Goal: Communication & Community: Answer question/provide support

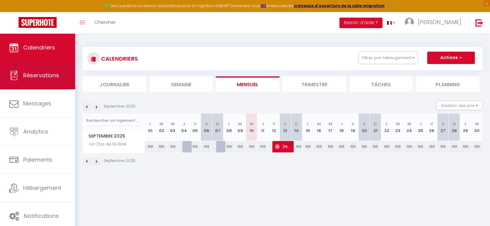
click at [42, 74] on span "Réservations" at bounding box center [41, 75] width 36 height 8
select select "not_cancelled"
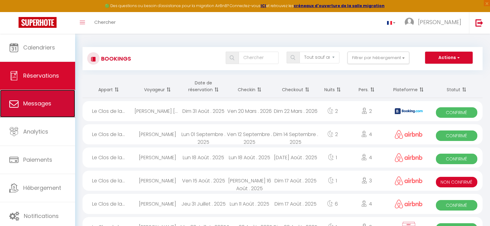
drag, startPoint x: 43, startPoint y: 103, endPoint x: 25, endPoint y: 107, distance: 18.4
click at [25, 107] on span "Messages" at bounding box center [37, 104] width 28 height 8
select select "message"
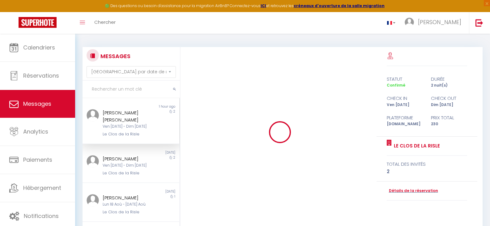
scroll to position [49, 0]
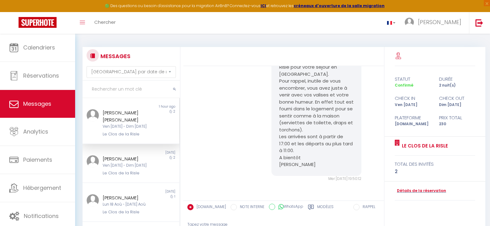
drag, startPoint x: 492, startPoint y: 1, endPoint x: 223, endPoint y: 21, distance: 270.0
click at [223, 21] on div "Toggle menubar Chercher BUTTON [PERSON_NAME] Paramètres" at bounding box center [265, 23] width 440 height 22
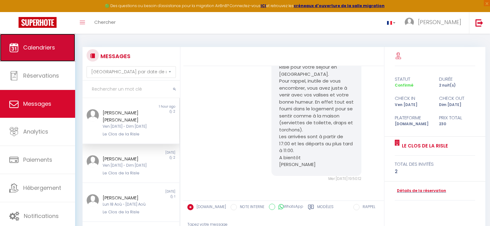
click at [45, 47] on span "Calendriers" at bounding box center [39, 48] width 32 height 8
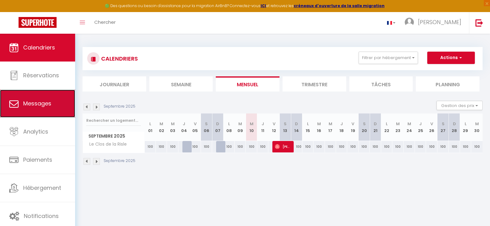
click at [32, 101] on span "Messages" at bounding box center [37, 104] width 28 height 8
select select "message"
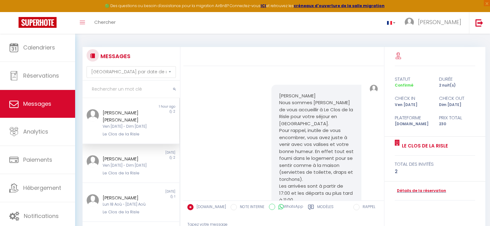
scroll to position [49, 0]
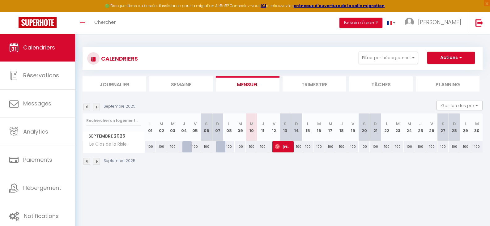
drag, startPoint x: 88, startPoint y: 163, endPoint x: 105, endPoint y: 202, distance: 43.0
drag, startPoint x: 105, startPoint y: 202, endPoint x: 98, endPoint y: 202, distance: 7.4
click at [98, 202] on body "🟢 Des questions ou besoin d'assistance pour la migration AirBnB? Connectez-vous…" at bounding box center [245, 147] width 490 height 226
click at [87, 158] on img at bounding box center [86, 161] width 7 height 7
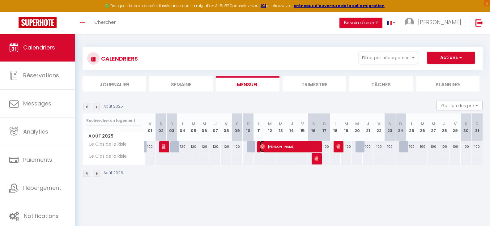
click at [308, 147] on span "[PERSON_NAME]" at bounding box center [289, 147] width 58 height 12
select select "OK"
select select "0"
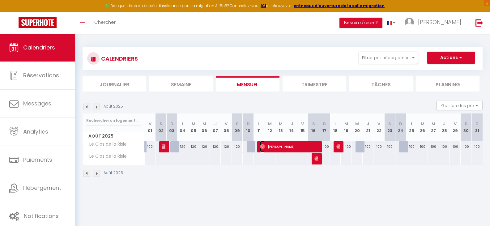
select select "1"
select select
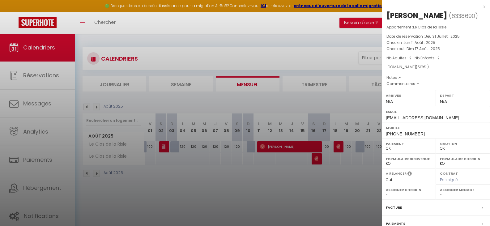
click at [270, 201] on div at bounding box center [245, 113] width 490 height 226
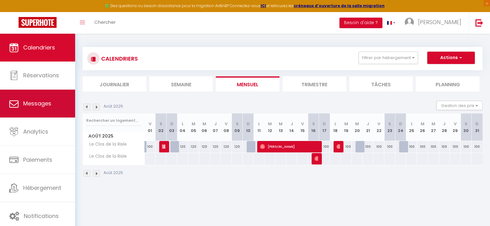
click at [30, 99] on link "Messages" at bounding box center [37, 104] width 75 height 28
select select "message"
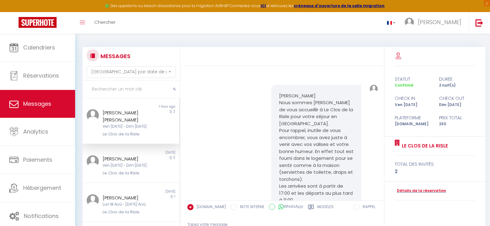
scroll to position [49, 0]
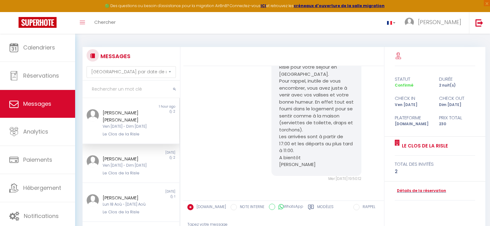
drag, startPoint x: 492, startPoint y: 223, endPoint x: 209, endPoint y: 88, distance: 313.3
click at [209, 88] on div "Bonjour Alison Nous sommes ravis de vous accueillir à Le Clos de la Risle pour …" at bounding box center [283, 108] width 197 height 171
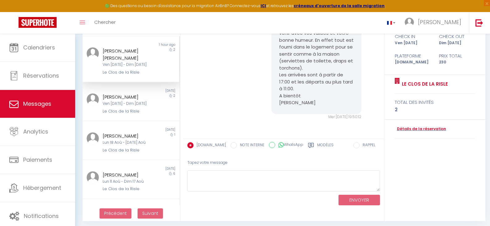
scroll to position [64, 0]
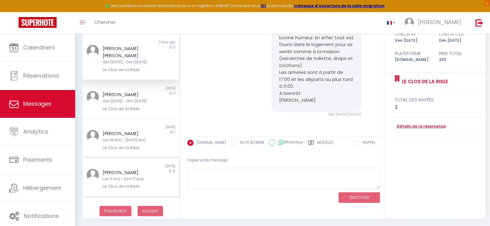
click at [113, 173] on div "[PERSON_NAME]" at bounding box center [127, 172] width 48 height 7
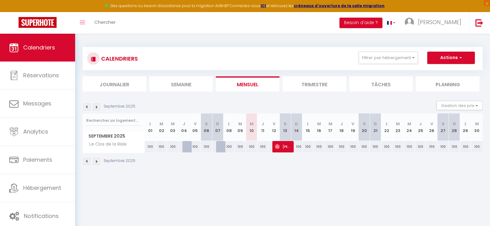
click at [87, 163] on img at bounding box center [86, 161] width 7 height 7
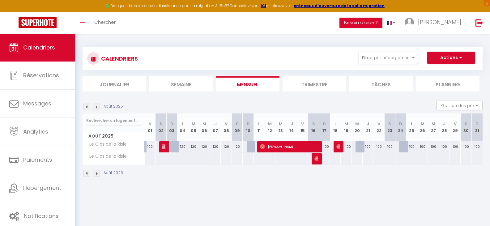
drag, startPoint x: 106, startPoint y: 0, endPoint x: 253, endPoint y: 200, distance: 248.2
click at [253, 200] on body "🟢 Des questions ou besoin d'assistance pour la migration AirBnB? Connectez-vous…" at bounding box center [245, 147] width 490 height 226
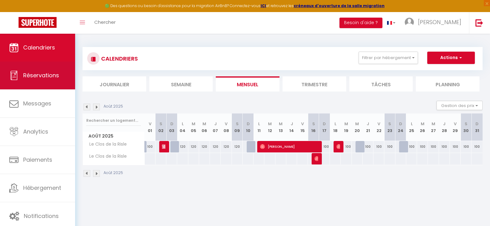
click at [41, 75] on span "Réservations" at bounding box center [41, 75] width 36 height 8
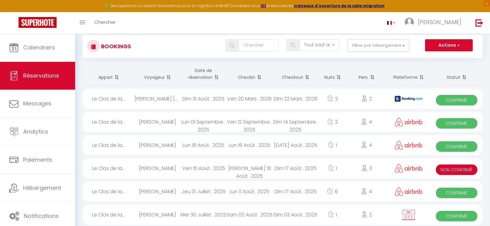
scroll to position [34, 0]
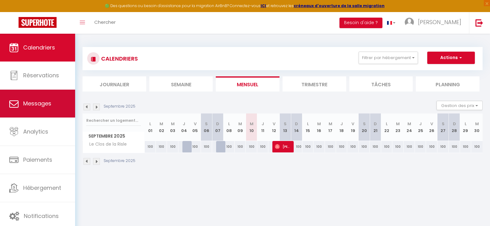
click at [44, 98] on link "Messages" at bounding box center [37, 104] width 75 height 28
select select "message"
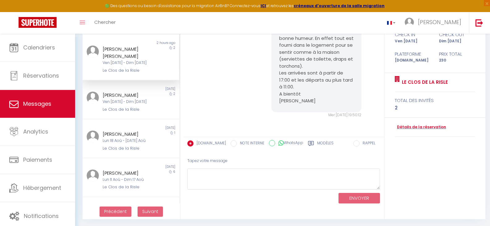
scroll to position [64, 0]
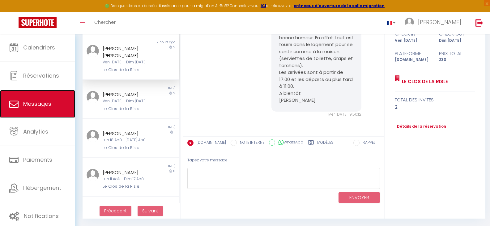
click at [36, 101] on span "Messages" at bounding box center [37, 104] width 28 height 8
click at [124, 172] on div "[PERSON_NAME]" at bounding box center [127, 172] width 48 height 7
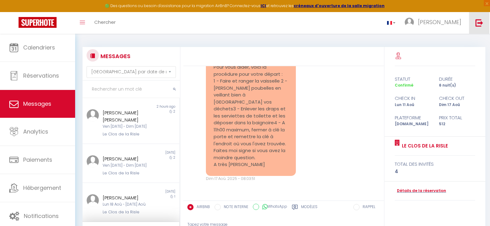
click at [488, 15] on link at bounding box center [479, 23] width 20 height 22
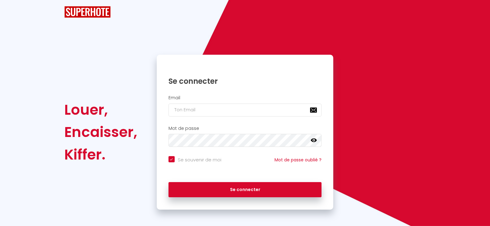
checkbox input "true"
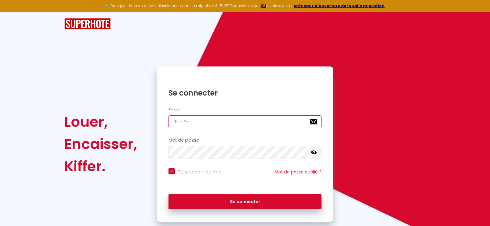
type input "[EMAIL_ADDRESS][DOMAIN_NAME]"
click at [151, 68] on div "Louer, Encaisser, Kiffer." at bounding box center [106, 143] width 92 height 155
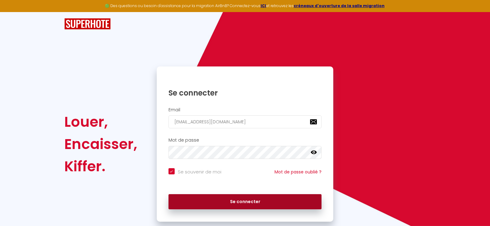
click at [252, 200] on button "Se connecter" at bounding box center [244, 201] width 153 height 15
checkbox input "true"
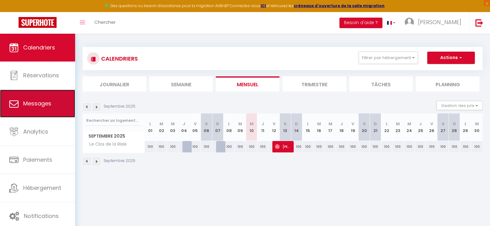
click at [49, 105] on span "Messages" at bounding box center [37, 104] width 28 height 8
select select "message"
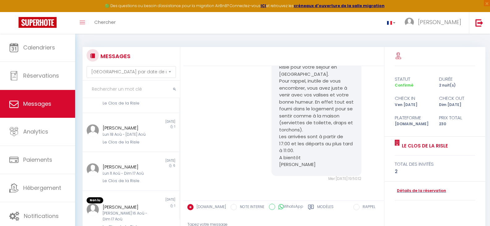
scroll to position [71, 0]
click at [123, 166] on div "[PERSON_NAME]" at bounding box center [127, 165] width 48 height 7
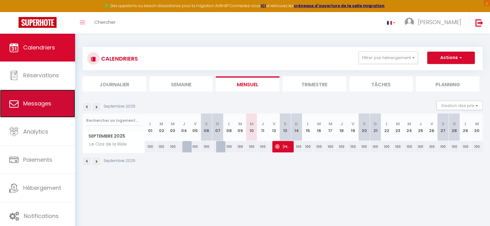
click at [37, 108] on link "Messages" at bounding box center [37, 104] width 75 height 28
select select "message"
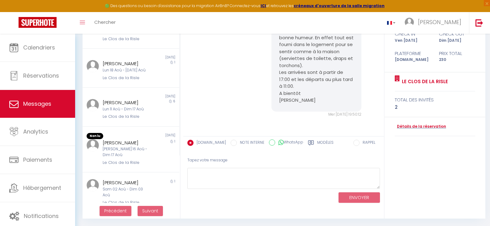
scroll to position [73, 0]
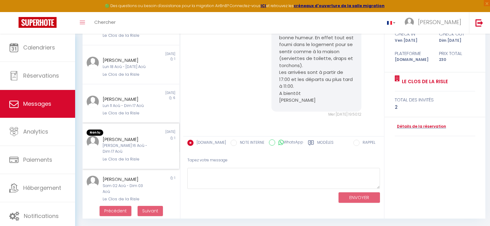
click at [142, 147] on div "[PERSON_NAME] 16 Aoû - Dim 17 Aoû" at bounding box center [127, 149] width 48 height 12
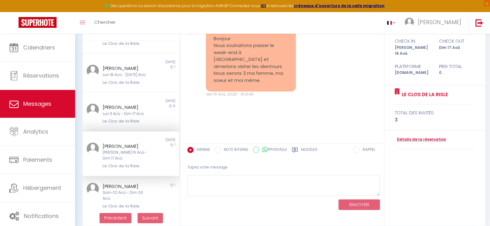
scroll to position [64, 0]
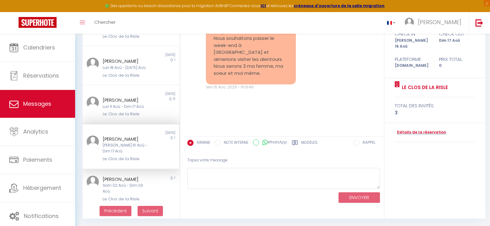
click at [146, 137] on div "[PERSON_NAME]" at bounding box center [127, 138] width 48 height 7
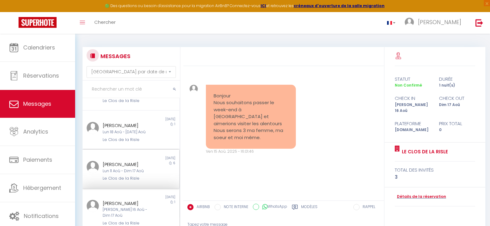
click at [141, 173] on div "Lun 11 Aoû - Dim 17 Aoû" at bounding box center [127, 171] width 48 height 6
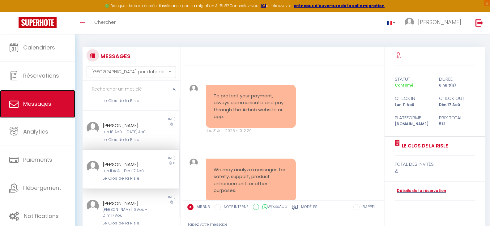
click at [43, 98] on link "Messages" at bounding box center [37, 104] width 75 height 28
click at [31, 105] on span "Messages" at bounding box center [37, 104] width 28 height 8
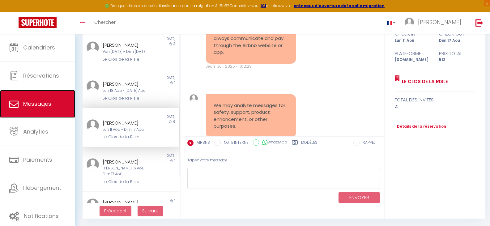
scroll to position [62, 0]
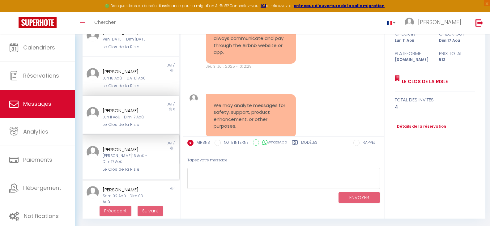
click at [117, 149] on div "[PERSON_NAME]" at bounding box center [127, 149] width 48 height 7
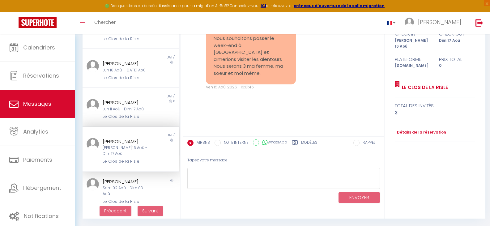
scroll to position [72, 0]
click at [180, 37] on div "MESSAGES Trier par date de réservation Trier par date de message Non lu 2 hours…" at bounding box center [130, 101] width 102 height 236
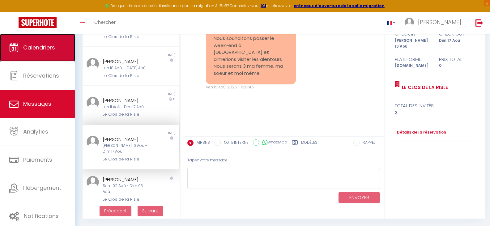
click at [46, 49] on span "Calendriers" at bounding box center [39, 48] width 32 height 8
